Goal: Information Seeking & Learning: Learn about a topic

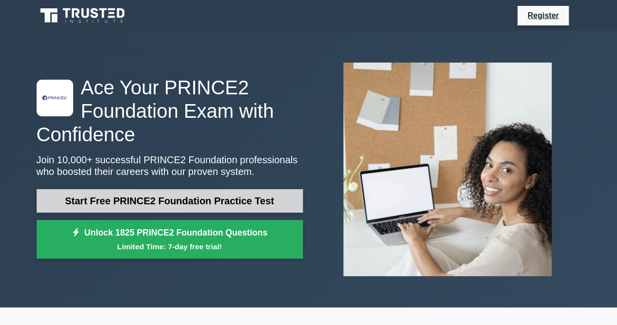
click at [176, 199] on link "Start Free PRINCE2 Foundation Practice Test" at bounding box center [170, 200] width 267 height 23
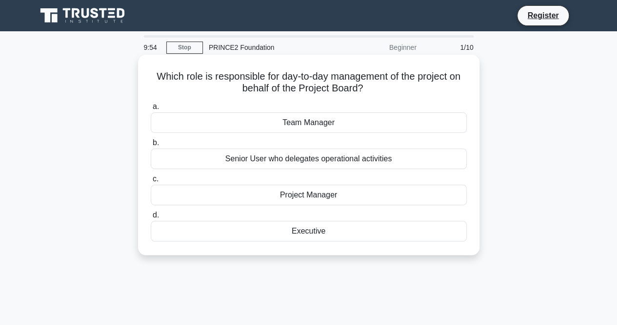
click at [298, 193] on div "Project Manager" at bounding box center [309, 195] width 316 height 21
click at [151, 182] on input "c. Project Manager" at bounding box center [151, 179] width 0 height 6
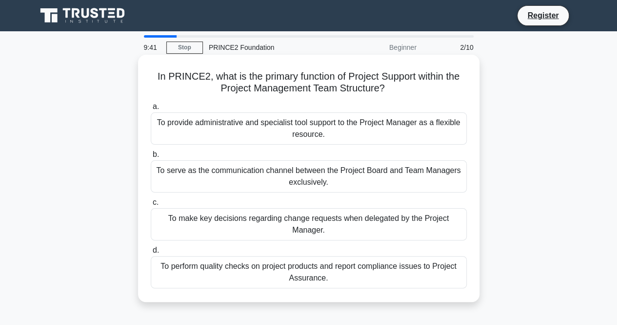
click at [317, 126] on div "To provide administrative and specialist tool support to the Project Manager as…" at bounding box center [309, 128] width 316 height 32
click at [151, 110] on input "a. To provide administrative and specialist tool support to the Project Manager…" at bounding box center [151, 106] width 0 height 6
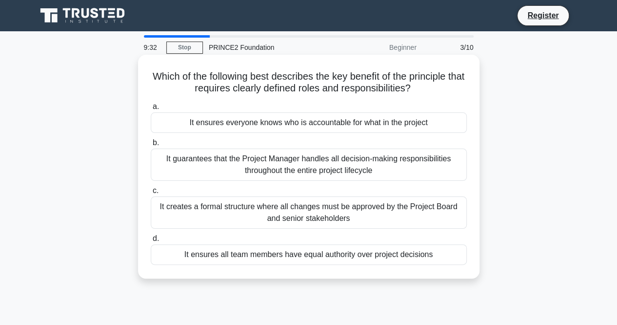
click at [306, 127] on div "It ensures everyone knows who is accountable for what in the project" at bounding box center [309, 122] width 316 height 21
click at [151, 110] on input "a. It ensures everyone knows who is accountable for what in the project" at bounding box center [151, 106] width 0 height 6
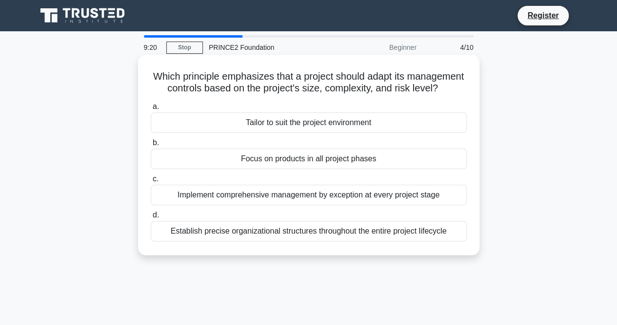
click at [311, 132] on div "Tailor to suit the project environment" at bounding box center [309, 122] width 316 height 21
click at [151, 110] on input "a. Tailor to suit the project environment" at bounding box center [151, 106] width 0 height 6
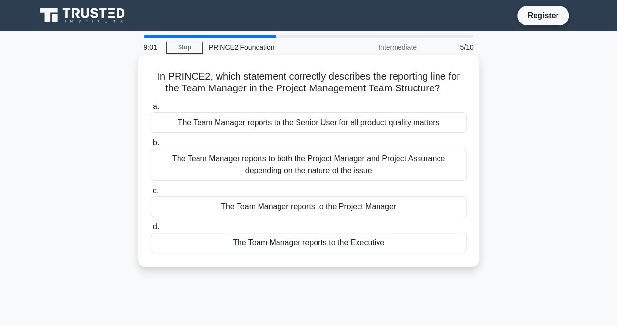
click at [369, 164] on div "The Team Manager reports to both the Project Manager and Project Assurance depe…" at bounding box center [309, 164] width 316 height 32
click at [151, 146] on input "b. The Team Manager reports to both the Project Manager and Project Assurance d…" at bounding box center [151, 143] width 0 height 6
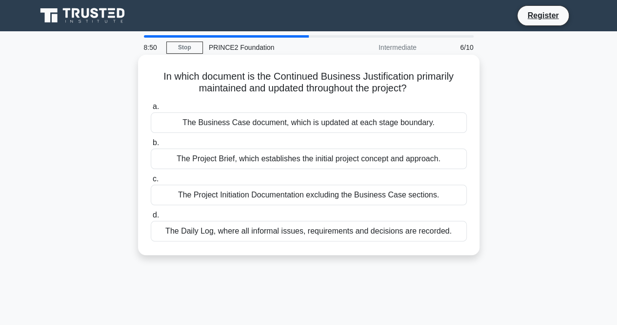
click at [385, 126] on div "The Business Case document, which is updated at each stage boundary." at bounding box center [309, 122] width 316 height 21
click at [151, 110] on input "a. The Business Case document, which is updated at each stage boundary." at bounding box center [151, 106] width 0 height 6
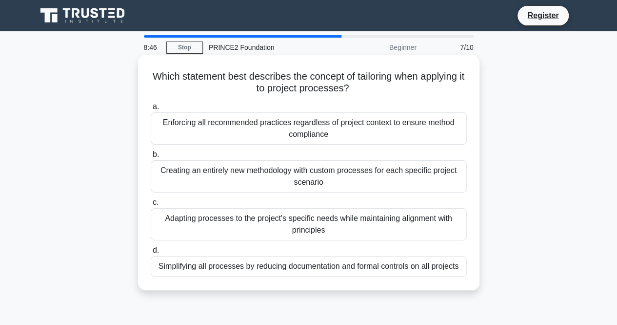
drag, startPoint x: 358, startPoint y: 77, endPoint x: 418, endPoint y: 93, distance: 61.8
click at [418, 93] on h5 "Which statement best describes the concept of tailoring when applying it to pro…" at bounding box center [309, 82] width 318 height 24
click at [331, 215] on div "Adapting processes to the project's specific needs while maintaining alignment …" at bounding box center [309, 224] width 316 height 32
click at [151, 205] on input "c. Adapting processes to the project's specific needs while maintaining alignme…" at bounding box center [151, 202] width 0 height 6
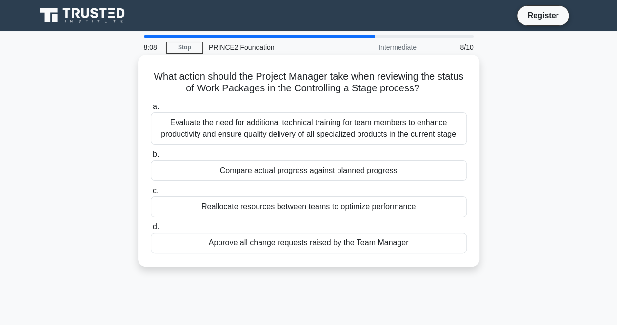
click at [368, 174] on div "Compare actual progress against planned progress" at bounding box center [309, 170] width 316 height 21
click at [151, 158] on input "b. Compare actual progress against planned progress" at bounding box center [151, 154] width 0 height 6
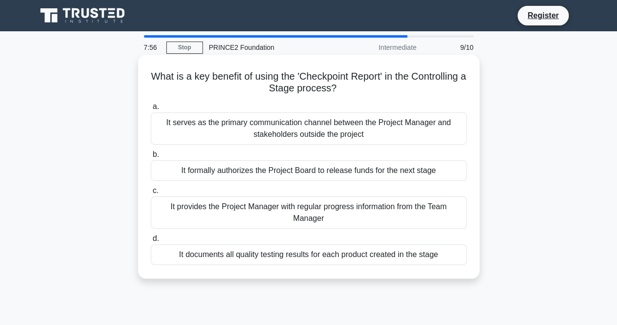
click at [358, 260] on div "It documents all quality testing results for each product created in the stage" at bounding box center [309, 254] width 316 height 21
click at [151, 242] on input "d. It documents all quality testing results for each product created in the sta…" at bounding box center [151, 238] width 0 height 6
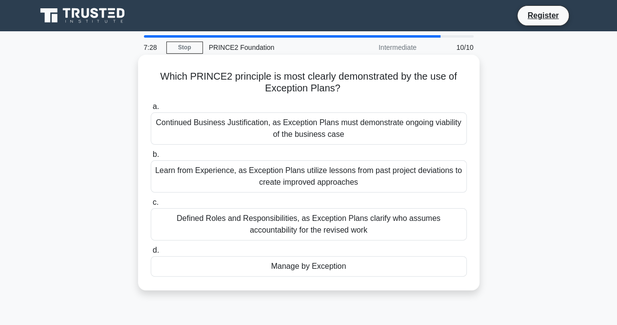
click at [318, 260] on div "Manage by Exception" at bounding box center [309, 266] width 316 height 21
click at [151, 253] on input "d. Manage by Exception" at bounding box center [151, 250] width 0 height 6
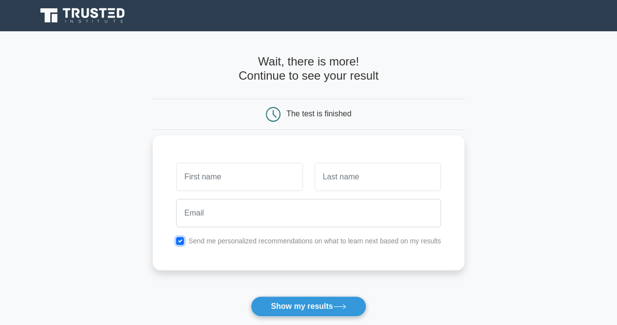
click at [180, 239] on input "checkbox" at bounding box center [180, 241] width 8 height 8
checkbox input "false"
click at [239, 179] on input "text" at bounding box center [239, 177] width 126 height 28
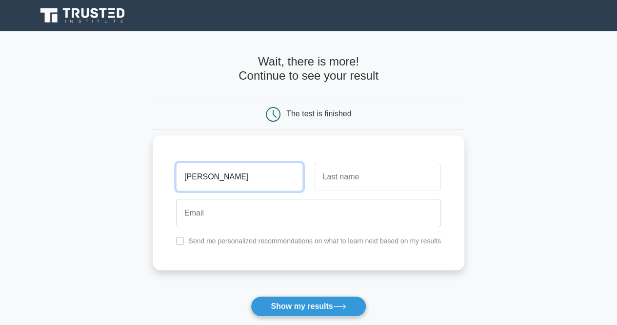
type input "Gloria"
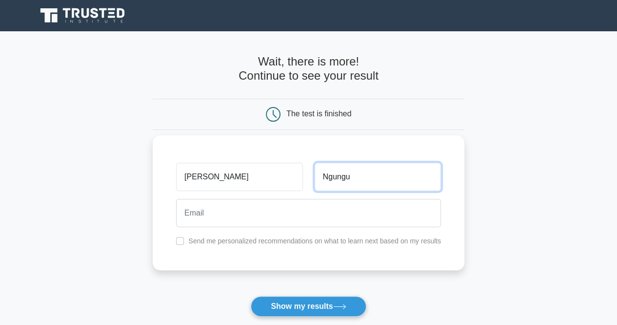
type input "Ngungu"
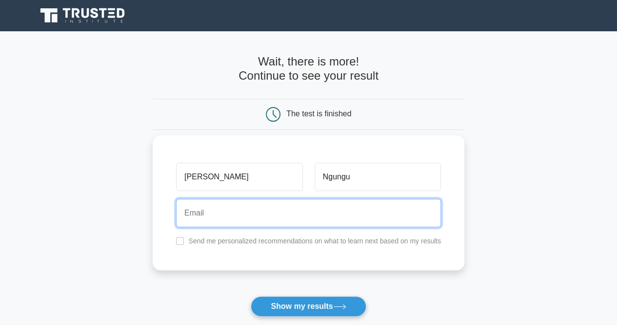
click at [234, 207] on input "email" at bounding box center [308, 213] width 265 height 28
type input "gobel610@gmail.com"
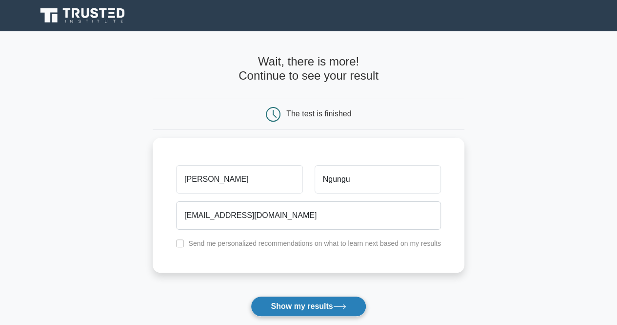
click at [327, 302] on button "Show my results" at bounding box center [308, 306] width 115 height 21
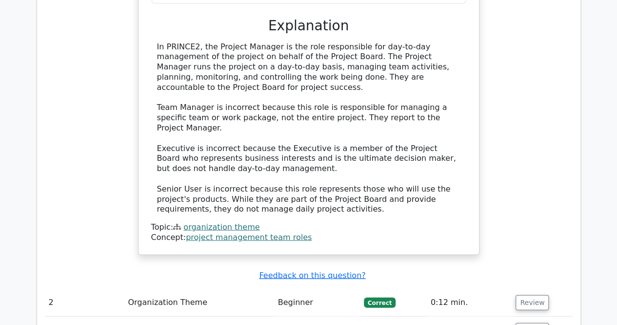
scroll to position [1171, 0]
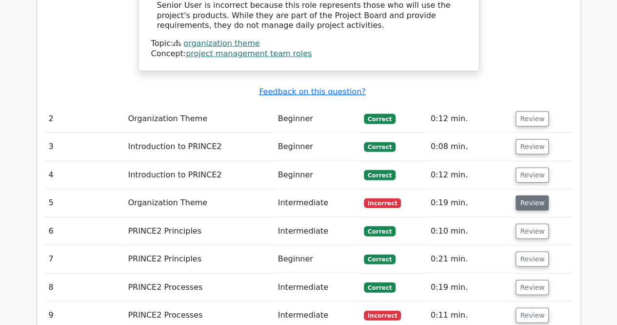
click at [536, 195] on button "Review" at bounding box center [532, 202] width 33 height 15
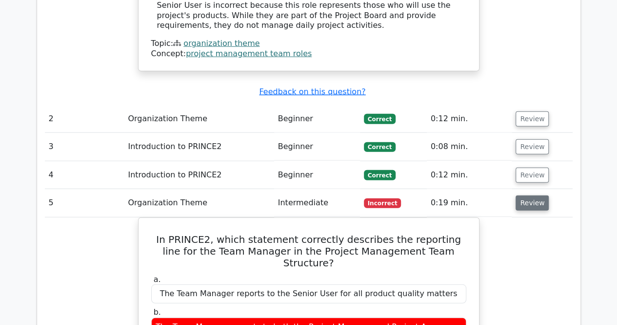
click at [525, 195] on button "Review" at bounding box center [532, 202] width 33 height 15
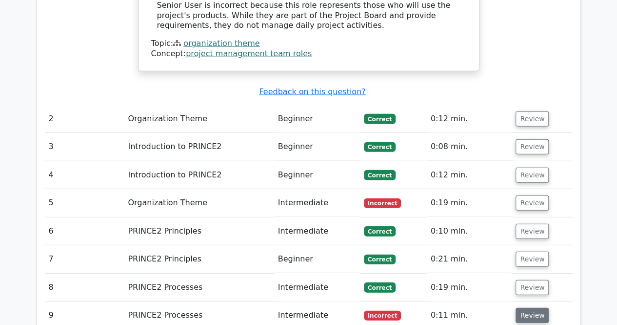
click at [531, 308] on button "Review" at bounding box center [532, 315] width 33 height 15
click at [528, 308] on button "Review" at bounding box center [532, 315] width 33 height 15
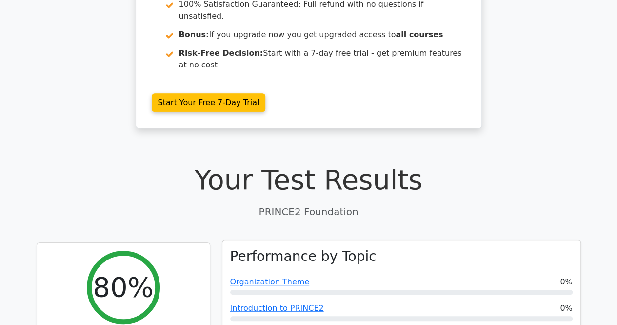
scroll to position [195, 0]
